Goal: Find specific page/section: Find specific page/section

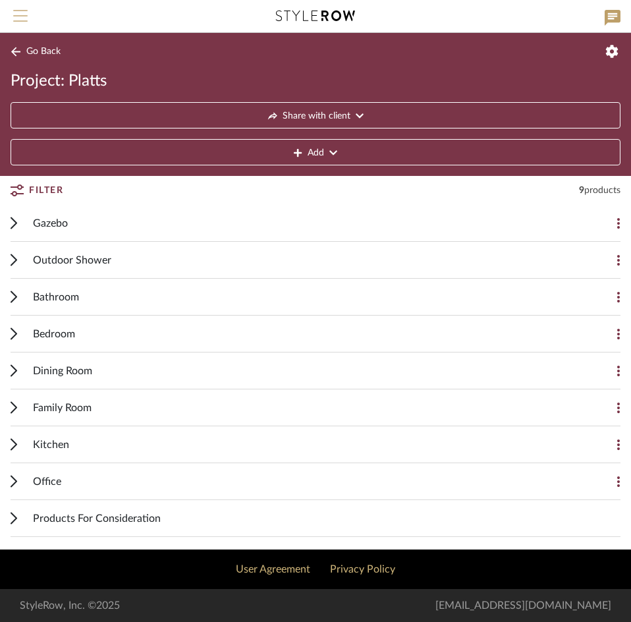
click at [22, 22] on span "Menu" at bounding box center [20, 20] width 14 height 20
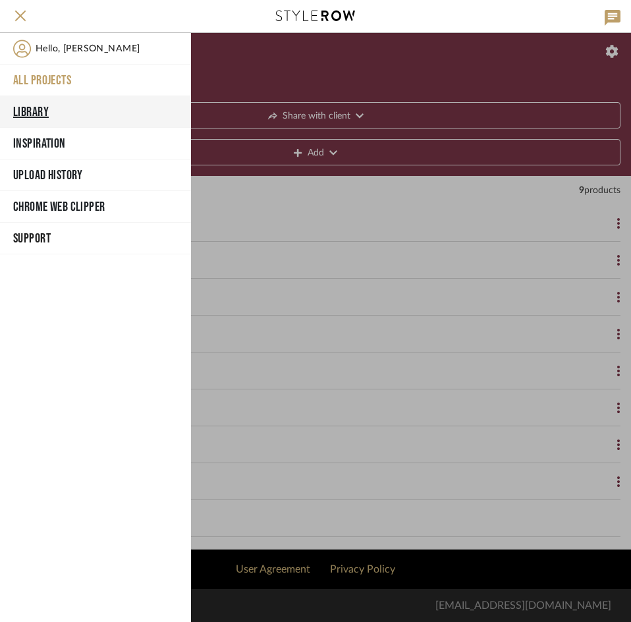
click at [27, 117] on button "Library" at bounding box center [95, 112] width 191 height 32
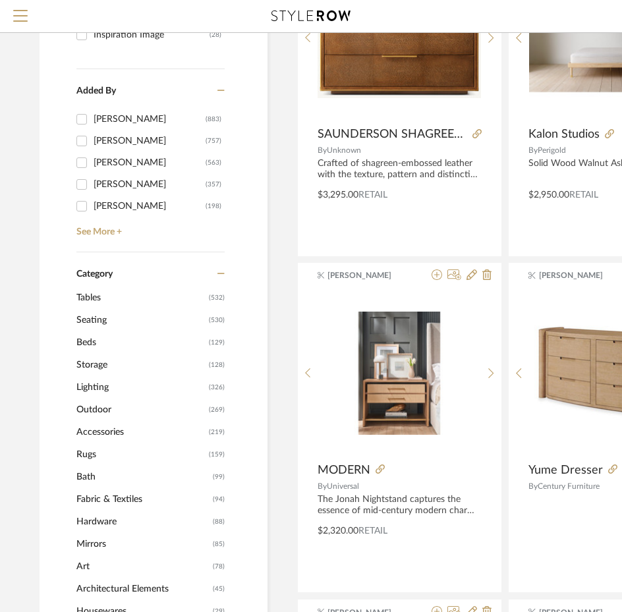
click at [92, 388] on span "Lighting" at bounding box center [140, 387] width 129 height 22
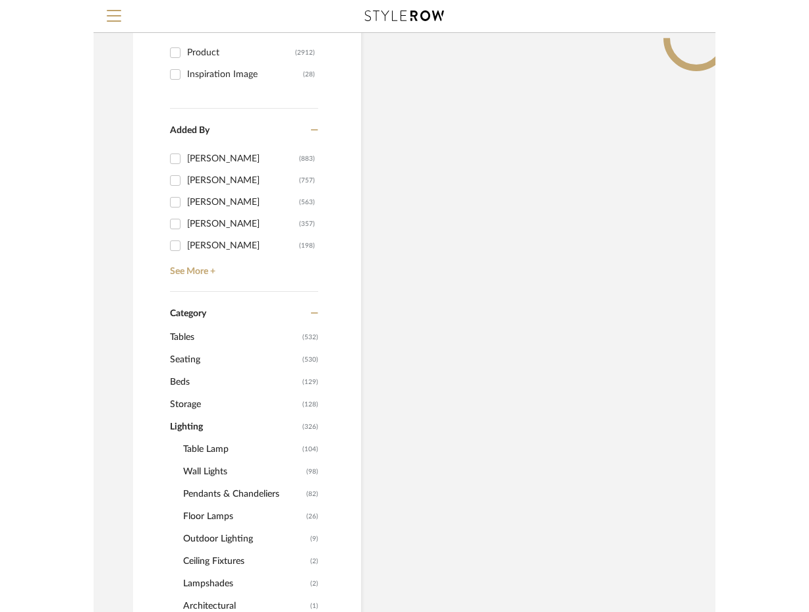
scroll to position [303, 0]
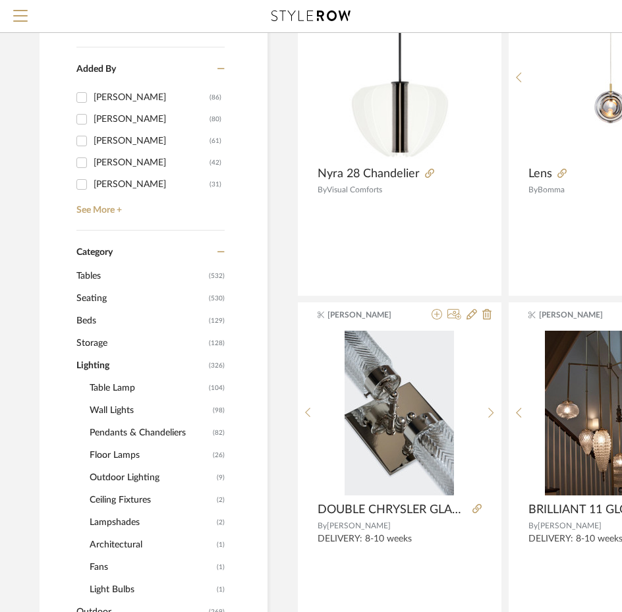
drag, startPoint x: 122, startPoint y: 387, endPoint x: 145, endPoint y: 398, distance: 25.6
click at [122, 386] on span "Table Lamp" at bounding box center [148, 388] width 116 height 22
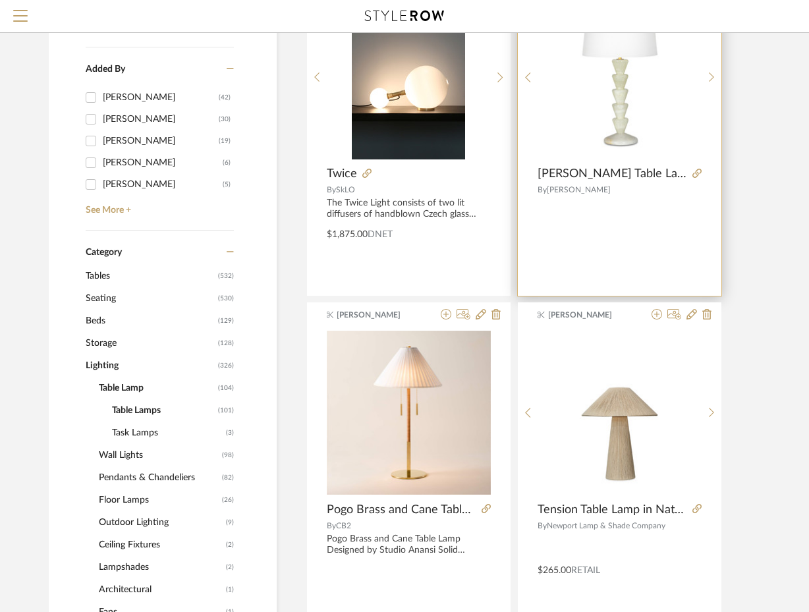
scroll to position [172, 0]
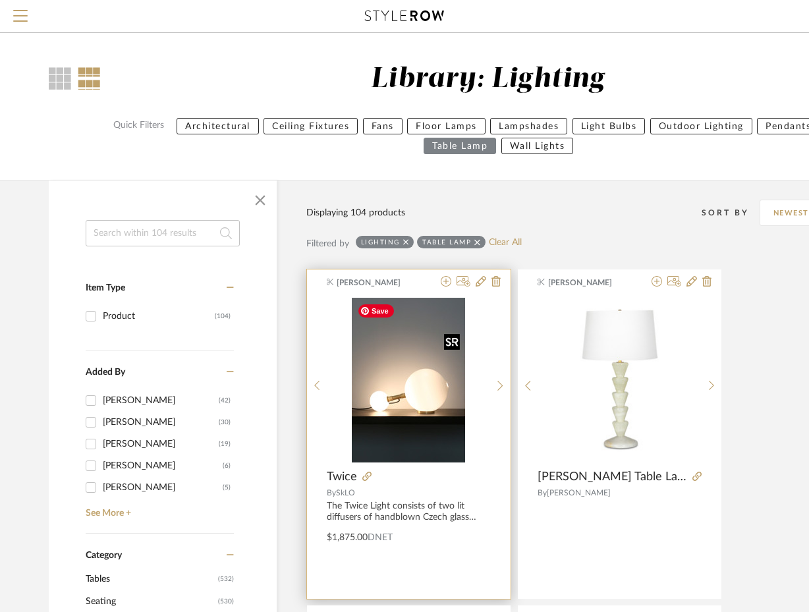
click at [437, 420] on img "0" at bounding box center [408, 380] width 113 height 165
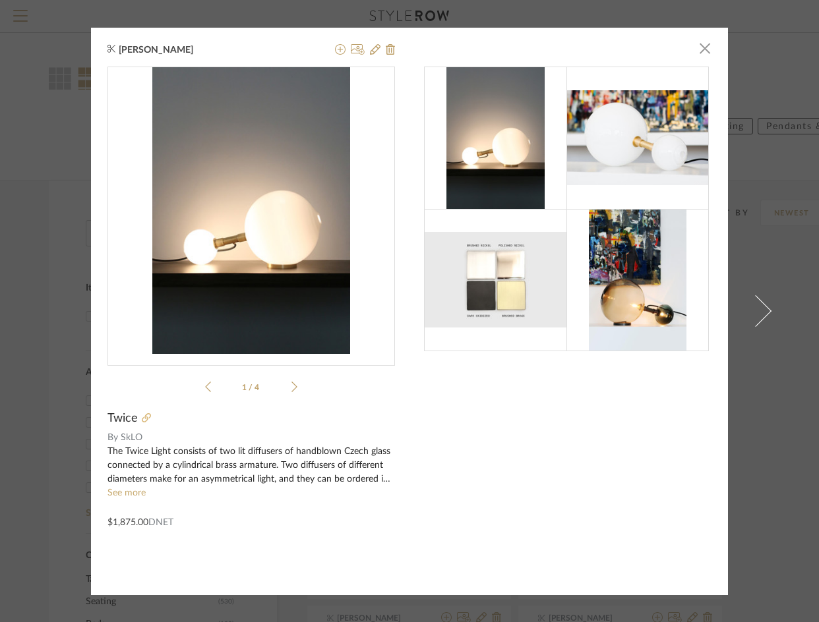
click at [145, 415] on icon at bounding box center [146, 417] width 9 height 9
